Goal: Find specific page/section: Find specific page/section

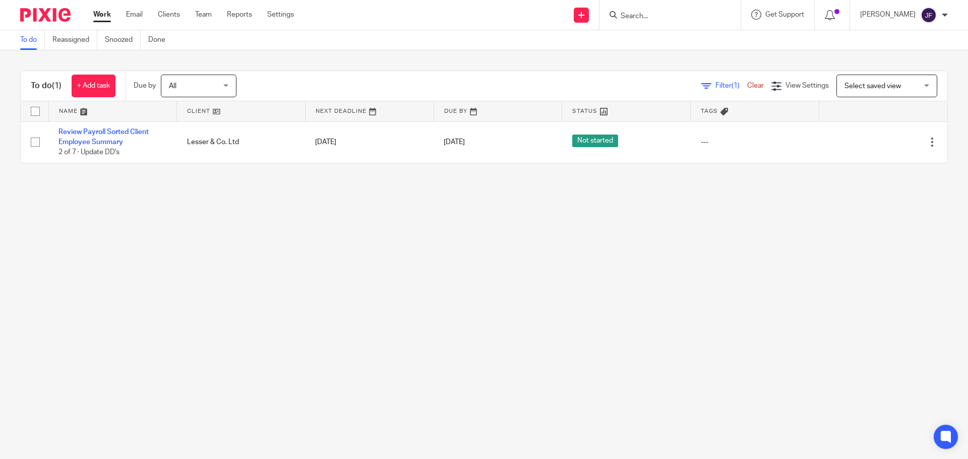
click at [664, 18] on input "Search" at bounding box center [665, 16] width 91 height 9
type input "vegfest"
click at [663, 37] on link at bounding box center [697, 43] width 158 height 23
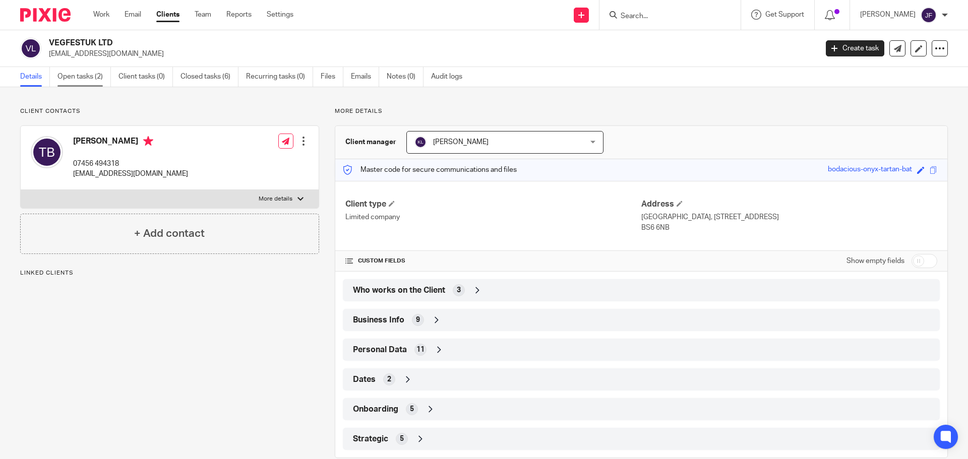
click at [77, 79] on link "Open tasks (2)" at bounding box center [83, 77] width 53 height 20
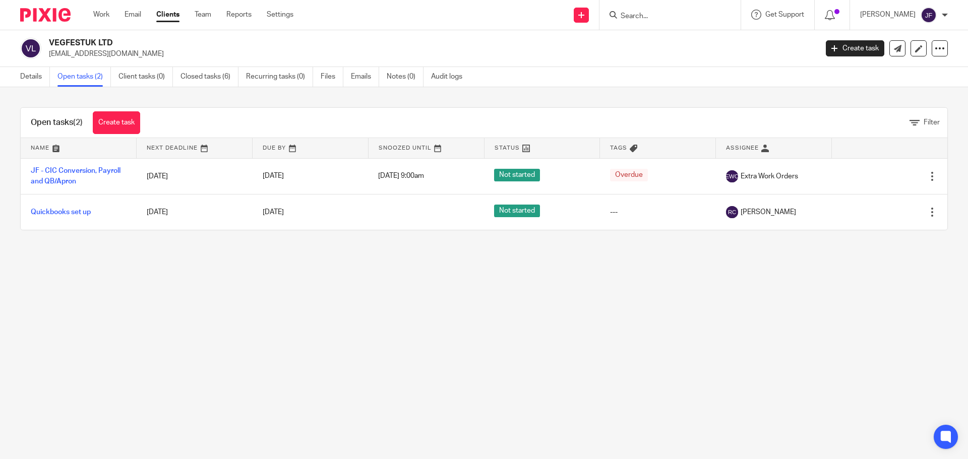
click at [45, 18] on img at bounding box center [45, 15] width 50 height 14
